Goal: Task Accomplishment & Management: Use online tool/utility

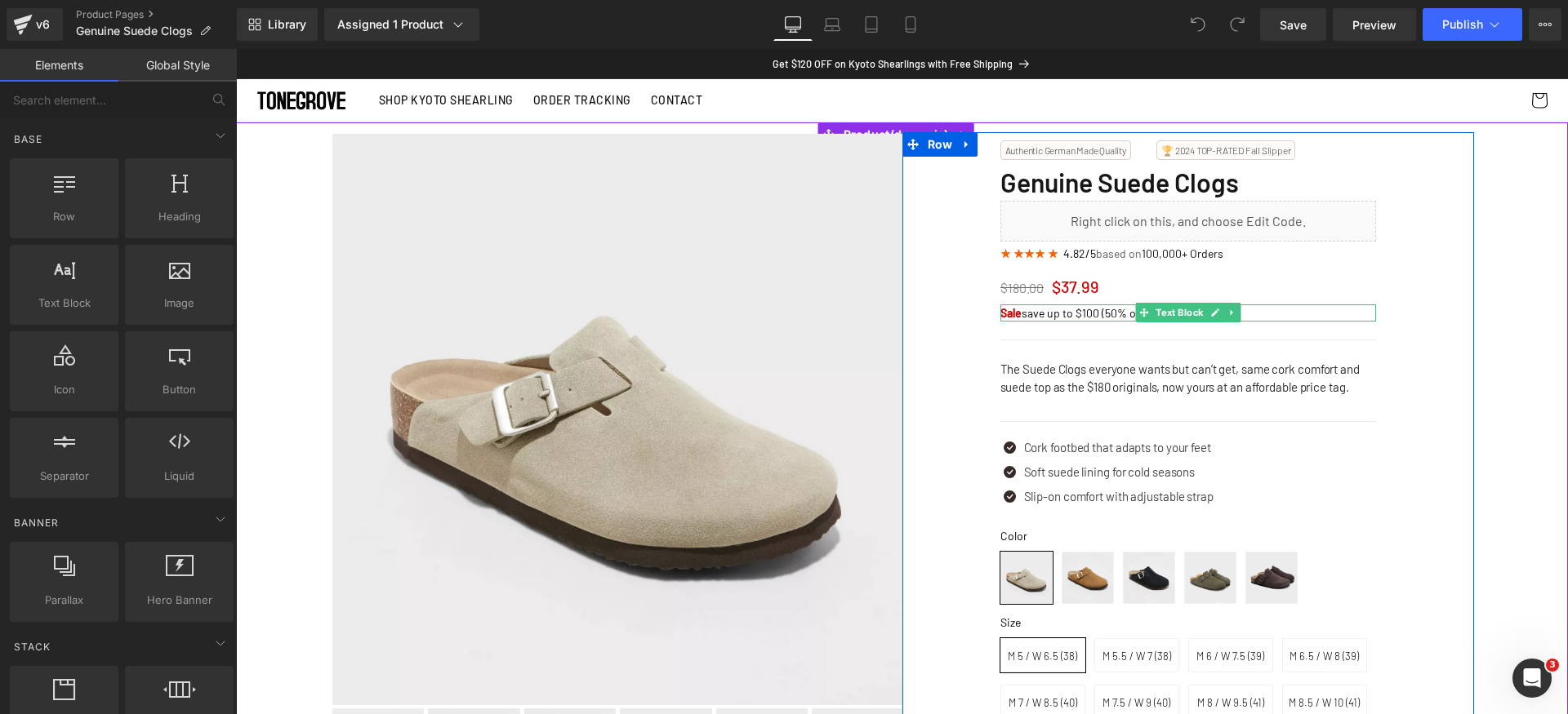
click at [1104, 316] on p "Sale save up to $100 (50% off)" at bounding box center [1188, 313] width 376 height 17
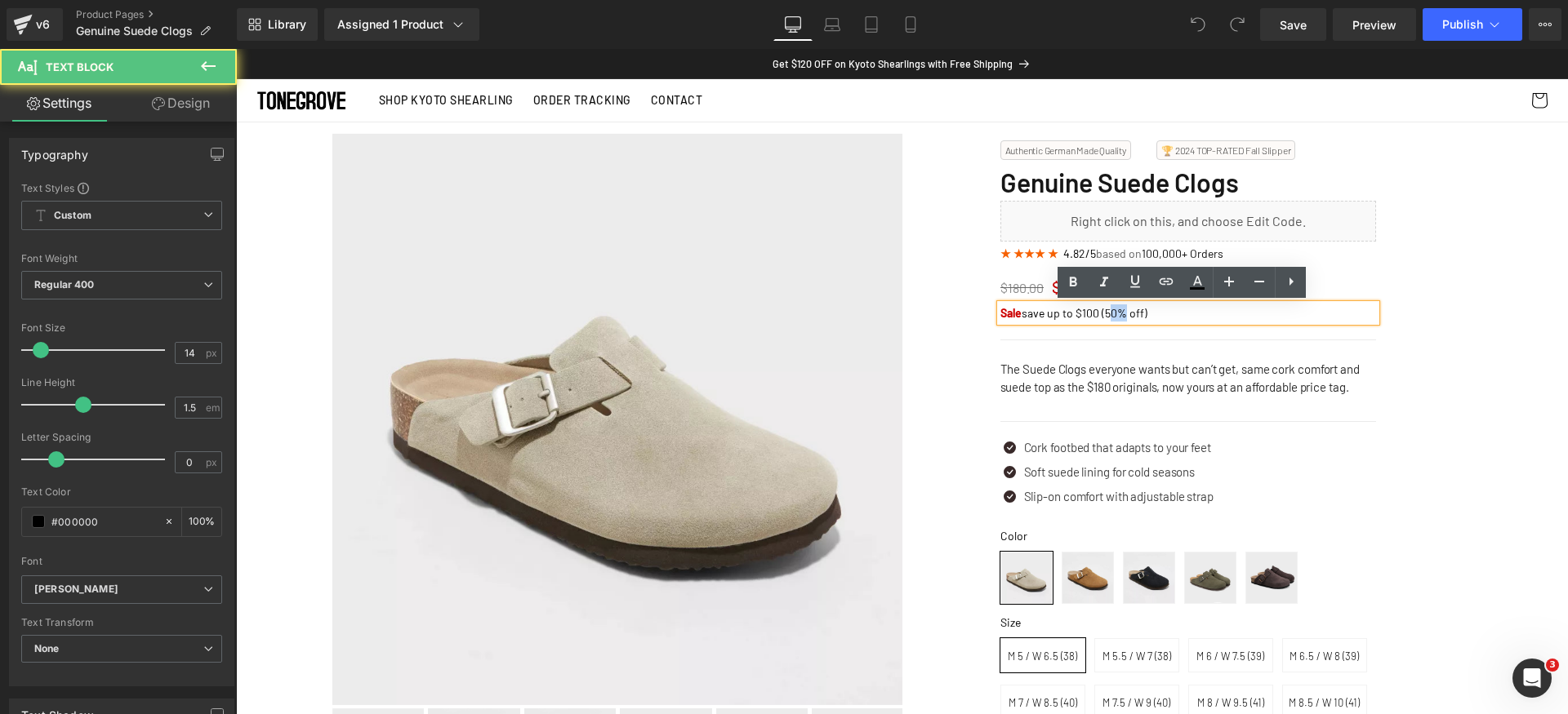
click at [1104, 316] on p "Sale save up to $100 (50% off)" at bounding box center [1188, 313] width 376 height 17
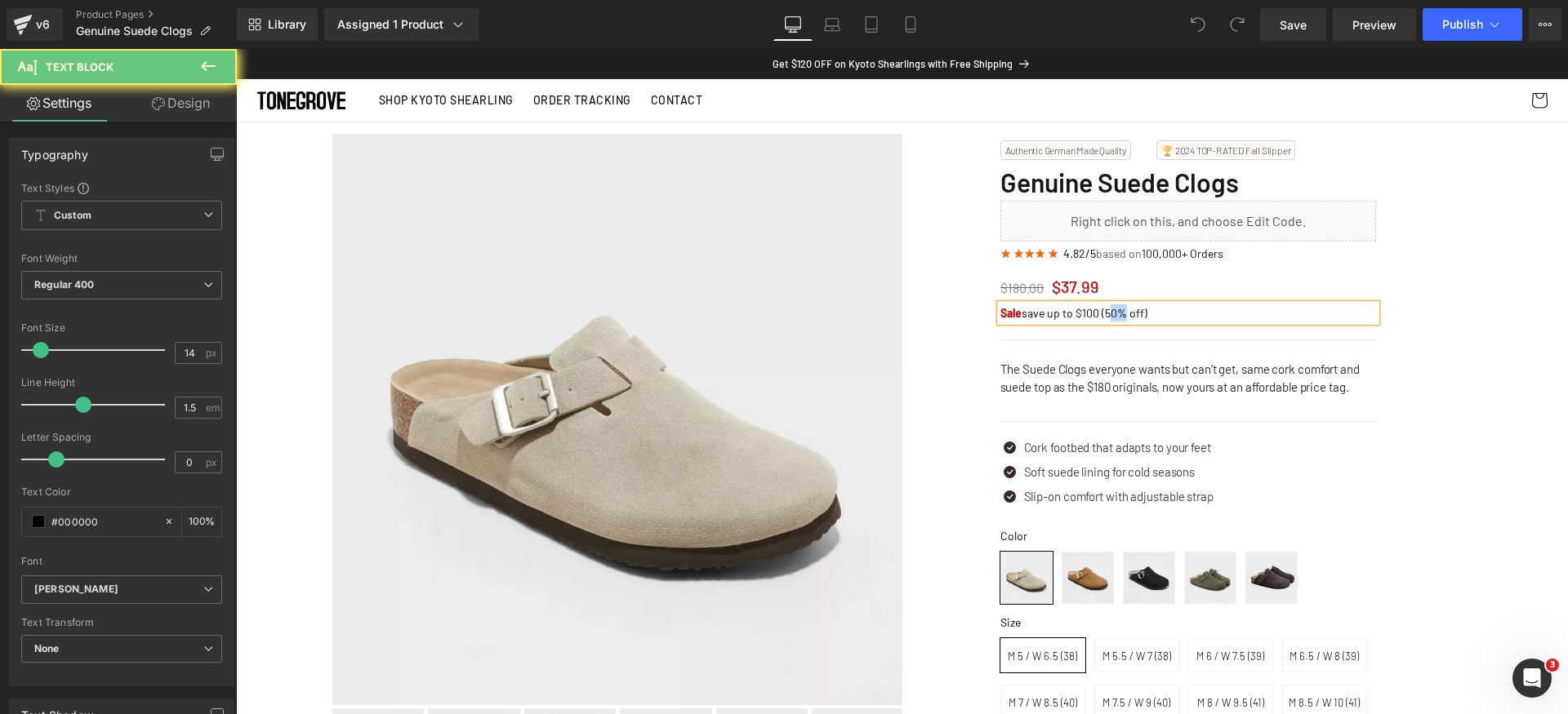
paste div
click at [1082, 312] on p "Sale save up to $100 (78% off)" at bounding box center [1188, 313] width 376 height 17
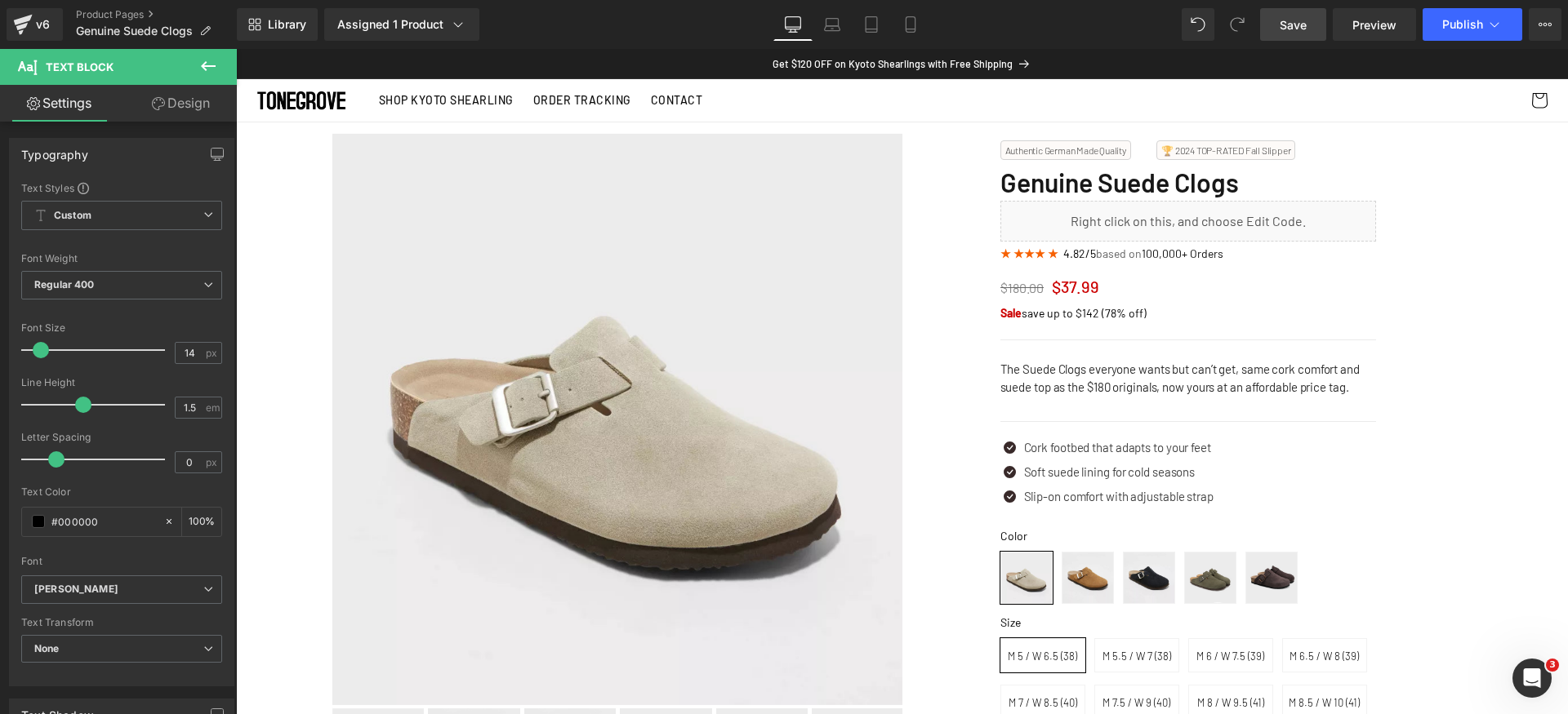
click at [1308, 19] on link "Save" at bounding box center [1293, 24] width 66 height 33
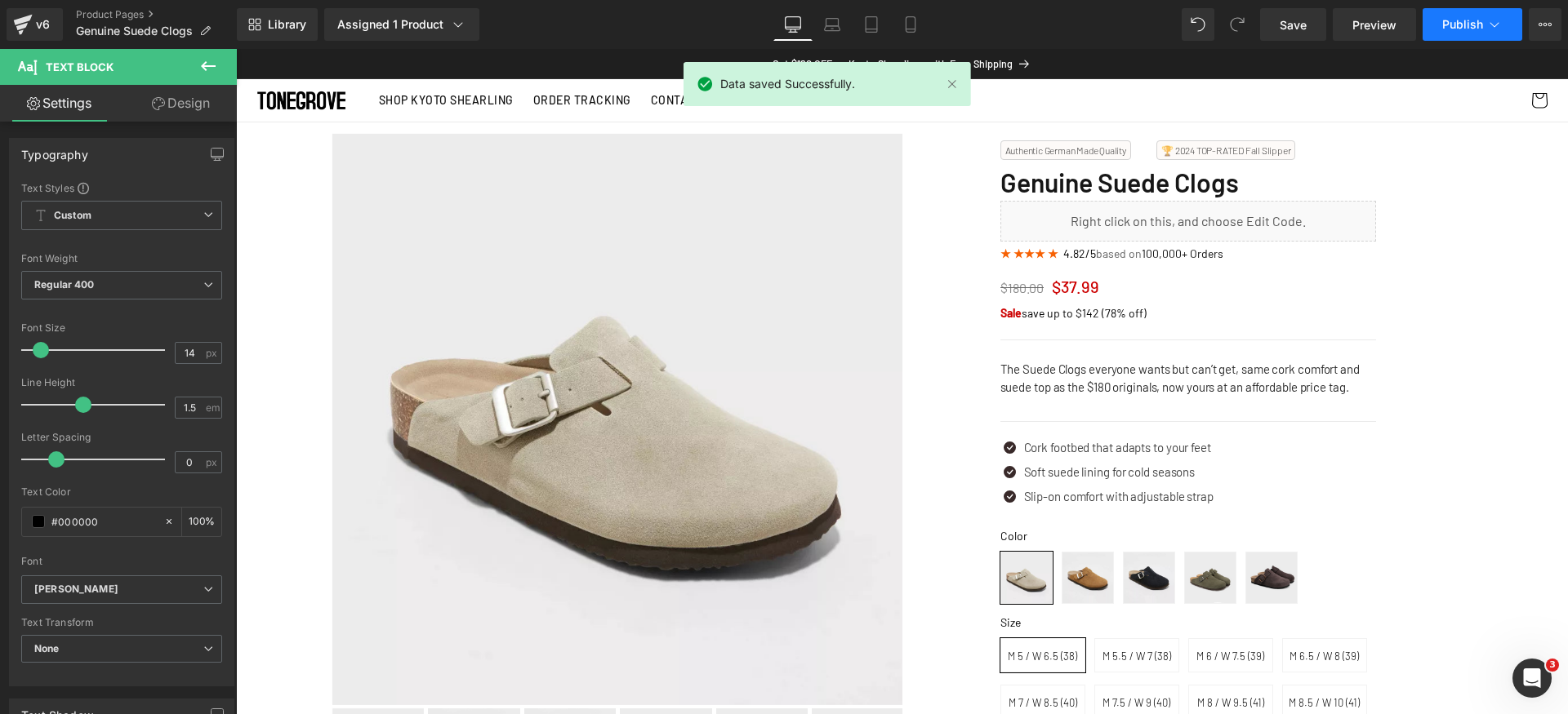
click at [1450, 18] on span "Publish" at bounding box center [1462, 23] width 41 height 13
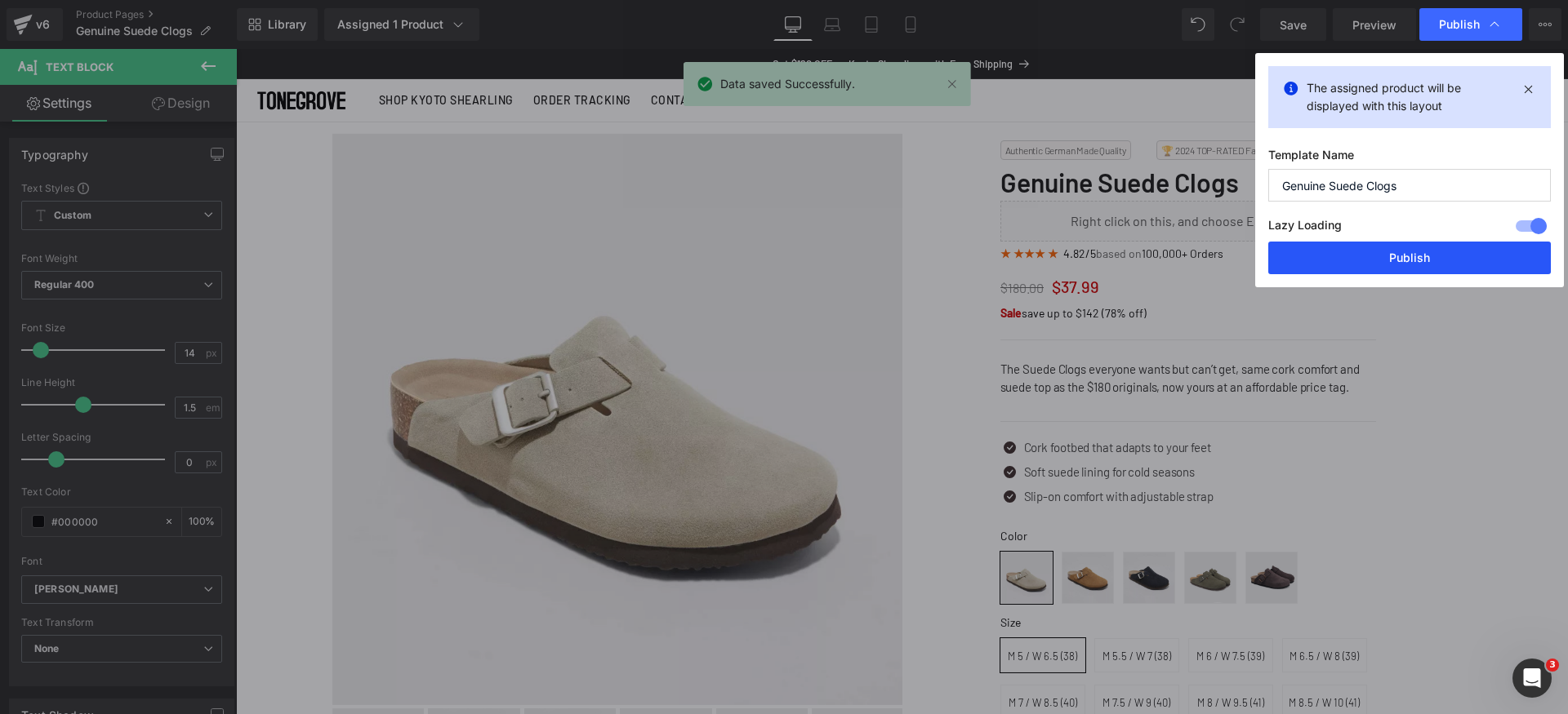
click at [1410, 258] on button "Publish" at bounding box center [1409, 258] width 283 height 33
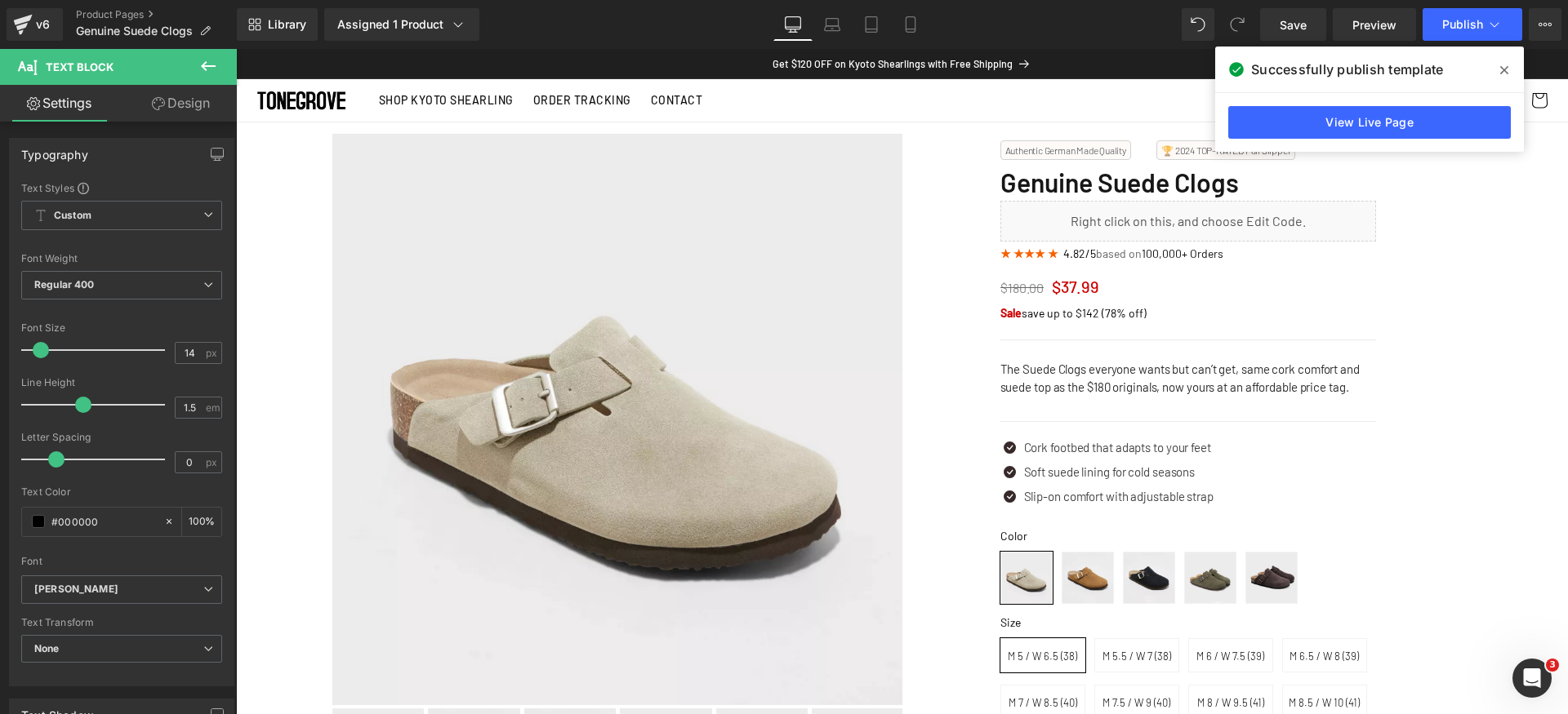
click at [1501, 66] on icon at bounding box center [1504, 70] width 8 height 13
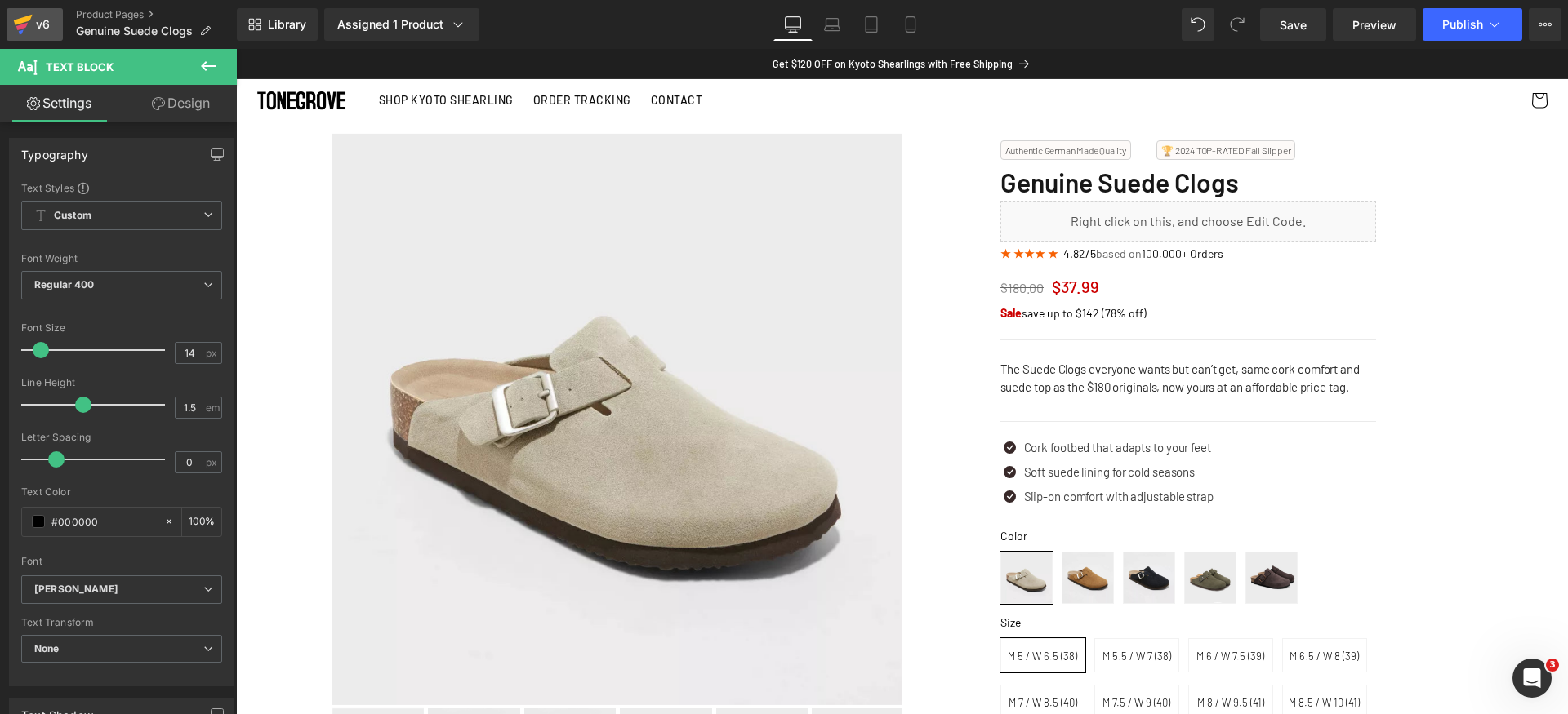
click at [31, 33] on icon at bounding box center [22, 24] width 19 height 41
